Goal: Task Accomplishment & Management: Complete application form

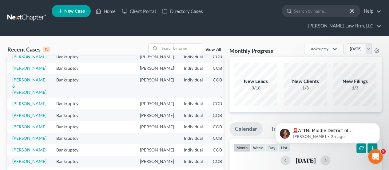
scroll to position [62, 0]
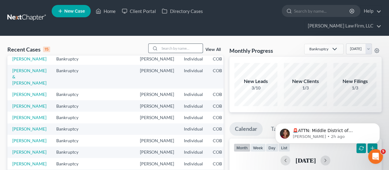
click at [166, 44] on input "search" at bounding box center [181, 48] width 43 height 9
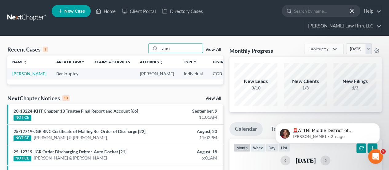
scroll to position [0, 0]
type input "phen"
click at [22, 71] on link "[PERSON_NAME]" at bounding box center [29, 73] width 34 height 5
select select "3"
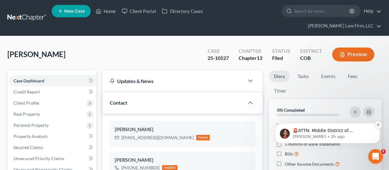
click at [379, 126] on icon "Dismiss notification" at bounding box center [378, 124] width 2 height 2
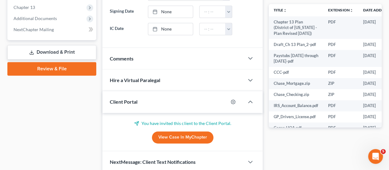
scroll to position [275, 0]
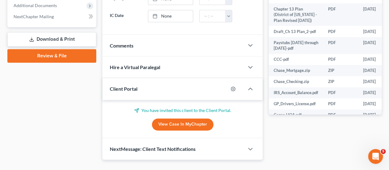
click at [175, 118] on link "View Case in MyChapter" at bounding box center [183, 124] width 62 height 12
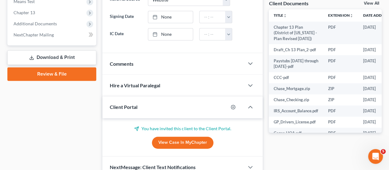
scroll to position [244, 0]
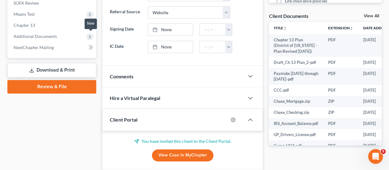
click at [90, 43] on icon at bounding box center [91, 47] width 5 height 8
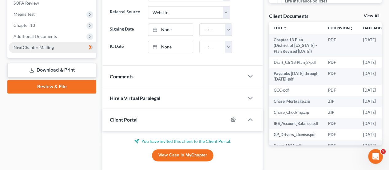
click at [55, 42] on link "NextChapter Mailing" at bounding box center [53, 47] width 88 height 11
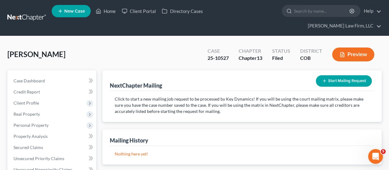
click at [334, 75] on button "Start Mailing Request" at bounding box center [344, 80] width 56 height 11
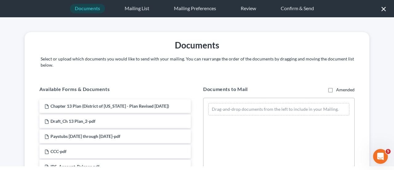
click at [240, 108] on div "Drag-and-drop documents from the left to include in your Mailing." at bounding box center [278, 109] width 141 height 12
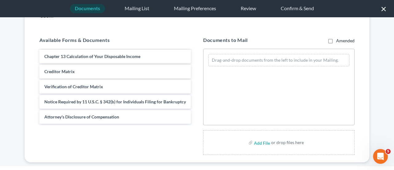
scroll to position [60, 0]
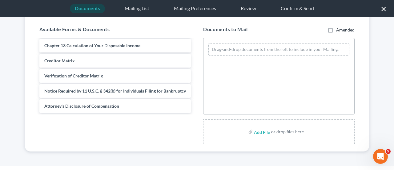
click at [273, 132] on div "or drop files here" at bounding box center [287, 131] width 33 height 6
click at [261, 133] on input "file" at bounding box center [261, 131] width 15 height 11
type input "C:\fakepath\Fee App with Notice.pdf"
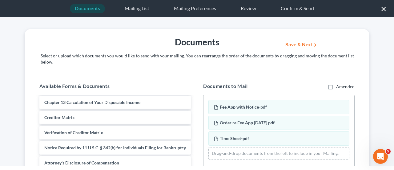
scroll to position [0, 0]
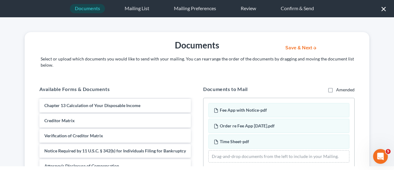
click at [299, 45] on button "Save & Next" at bounding box center [301, 47] width 42 height 5
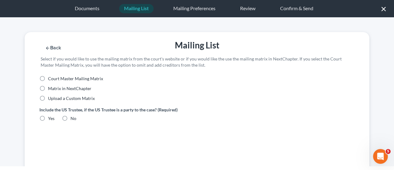
click at [48, 117] on label "Yes" at bounding box center [51, 118] width 6 height 6
click at [50, 117] on input "Yes" at bounding box center [52, 117] width 4 height 4
radio input "true"
click at [48, 117] on label "Yes" at bounding box center [51, 118] width 6 height 6
click at [50, 117] on input "Yes" at bounding box center [52, 117] width 4 height 4
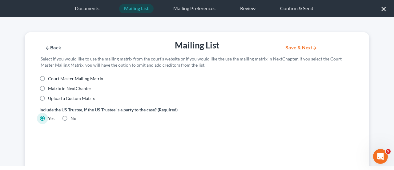
click at [70, 117] on label "No" at bounding box center [73, 118] width 6 height 6
click at [73, 117] on input "No" at bounding box center [75, 117] width 4 height 4
radio input "true"
radio input "false"
click at [48, 89] on label "Matrix in NextChapter" at bounding box center [69, 88] width 43 height 6
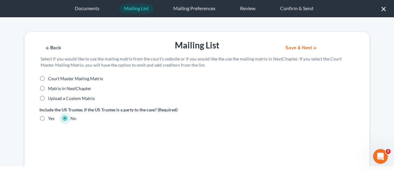
click at [50, 89] on input "Matrix in NextChapter" at bounding box center [52, 87] width 4 height 4
radio input "true"
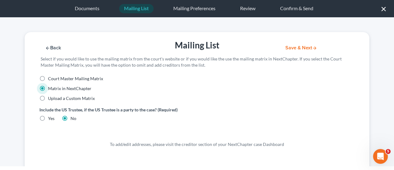
scroll to position [23, 0]
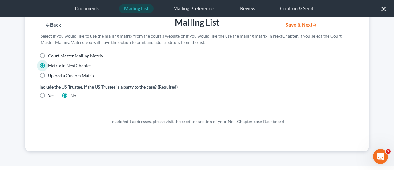
click at [202, 122] on div "To add/edit addresses, please visit the creditor section of your NextChapter ca…" at bounding box center [196, 121] width 315 height 6
click at [48, 74] on label "Upload a Custom Matrix" at bounding box center [71, 75] width 47 height 6
click at [50, 74] on input "Upload a Custom Matrix" at bounding box center [52, 74] width 4 height 4
radio input "true"
radio input "false"
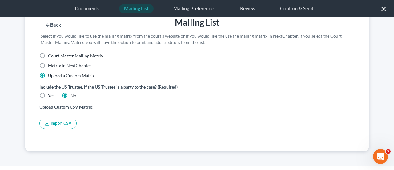
click at [68, 122] on button "Import CSV" at bounding box center [57, 122] width 37 height 11
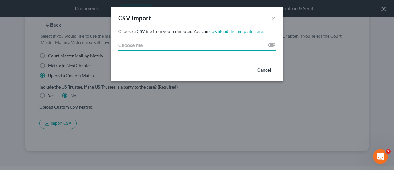
click at [171, 45] on input "Choose file" at bounding box center [197, 44] width 158 height 11
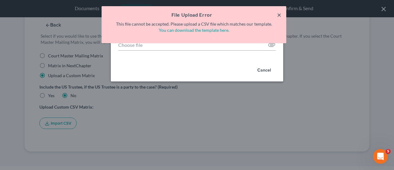
click at [279, 14] on button "×" at bounding box center [279, 14] width 4 height 7
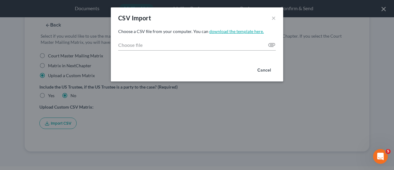
click at [239, 31] on link "download the template here." at bounding box center [236, 31] width 54 height 5
click at [227, 33] on link "download the template here." at bounding box center [236, 31] width 54 height 5
click at [273, 18] on button "×" at bounding box center [273, 17] width 4 height 7
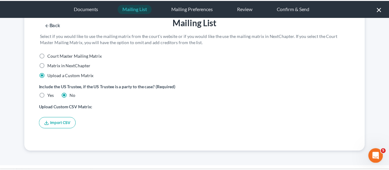
scroll to position [0, 0]
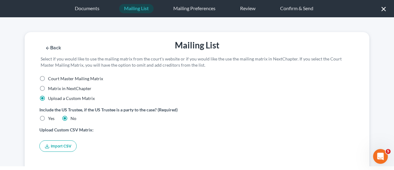
click at [384, 10] on button "×" at bounding box center [384, 9] width 6 height 10
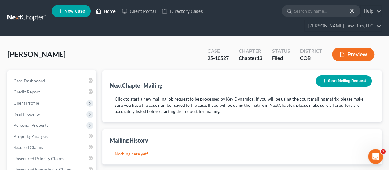
click at [110, 13] on link "Home" at bounding box center [106, 11] width 26 height 11
